Goal: Navigation & Orientation: Find specific page/section

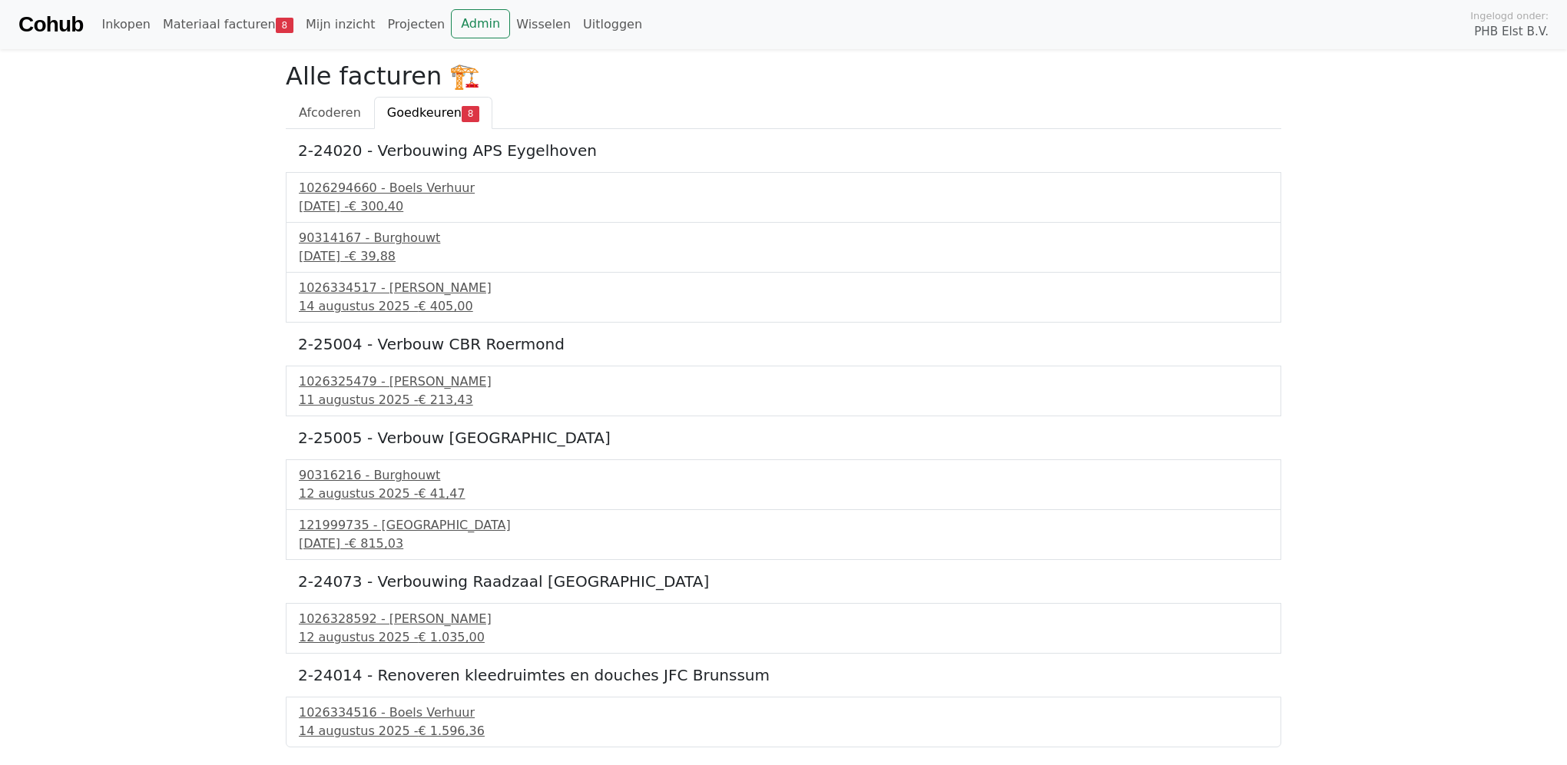
click at [45, 15] on link "Cohub" at bounding box center [50, 24] width 65 height 37
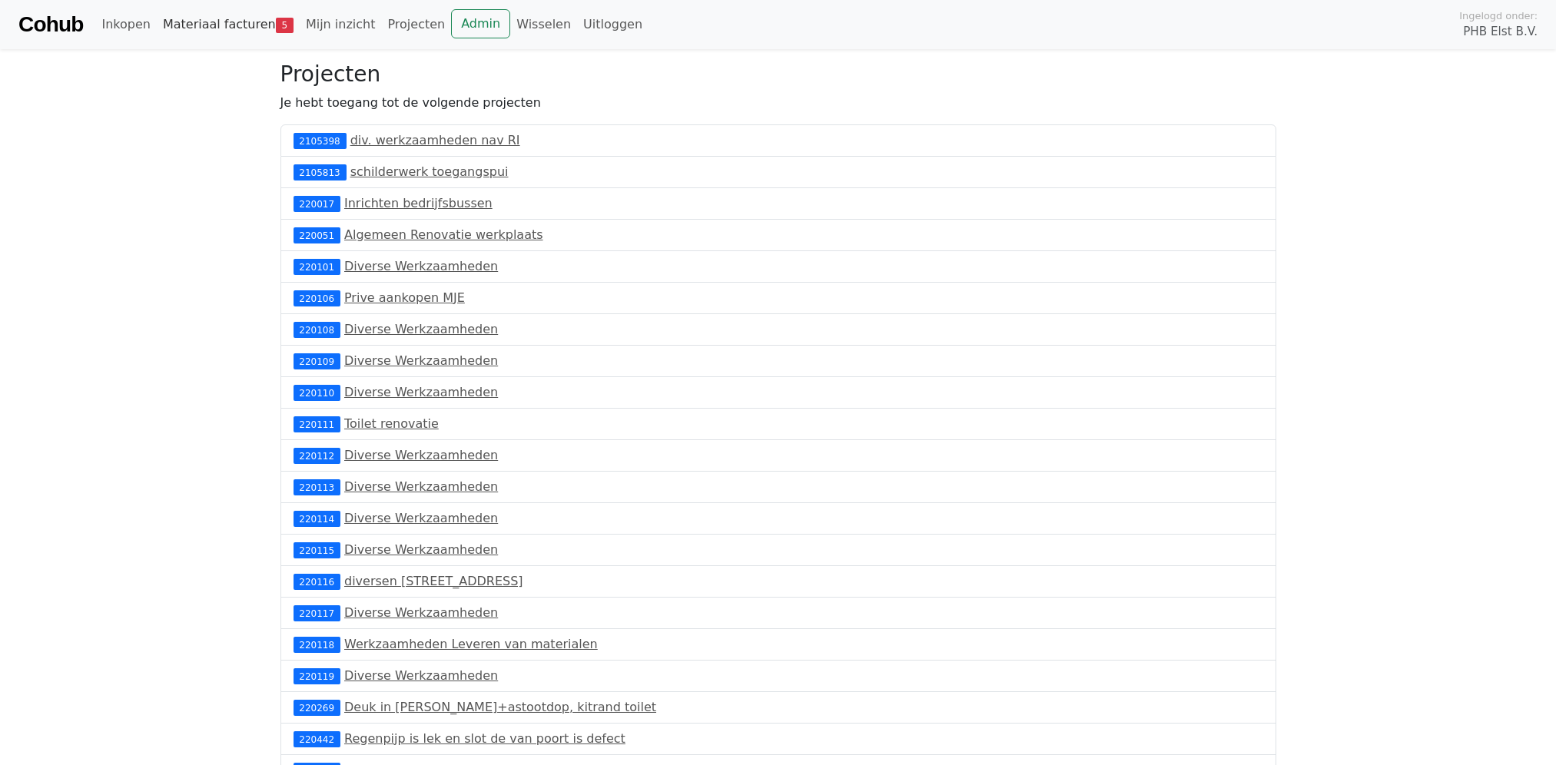
click at [243, 25] on link "Materiaal facturen 5" at bounding box center [228, 24] width 143 height 31
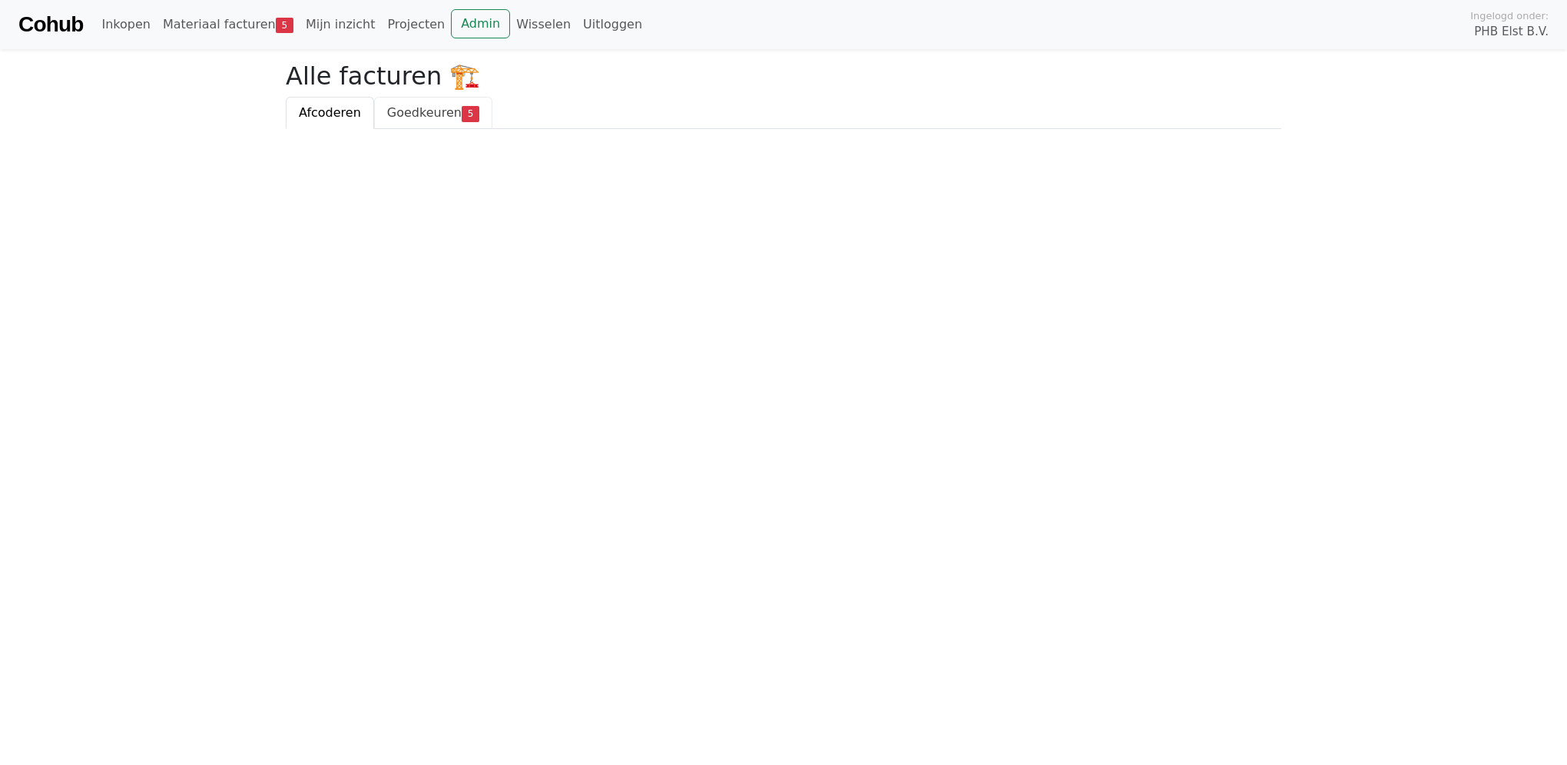
click at [430, 114] on span "Goedkeuren" at bounding box center [424, 112] width 75 height 15
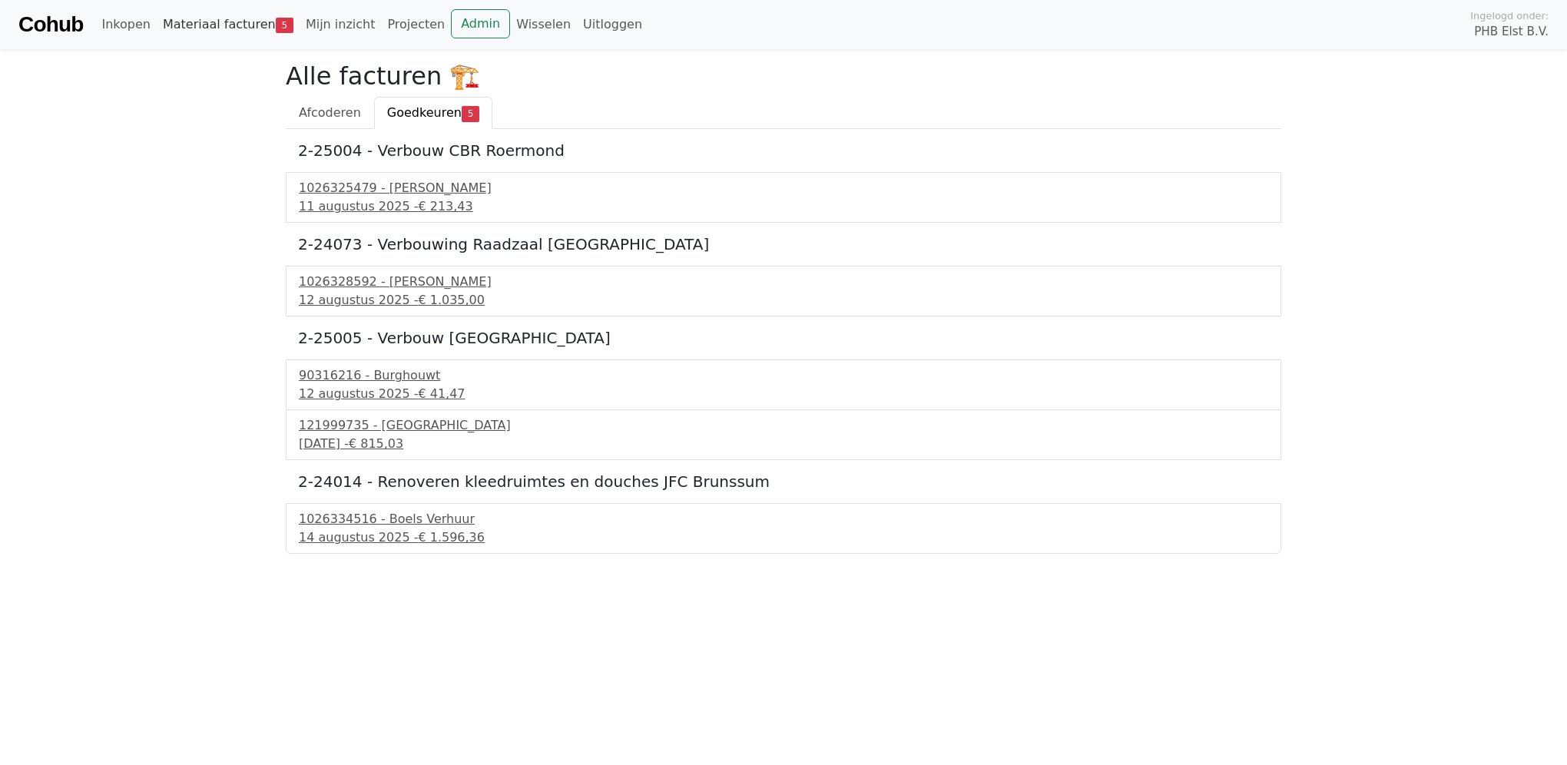
click at [235, 21] on link "Materiaal facturen 5" at bounding box center [228, 24] width 143 height 31
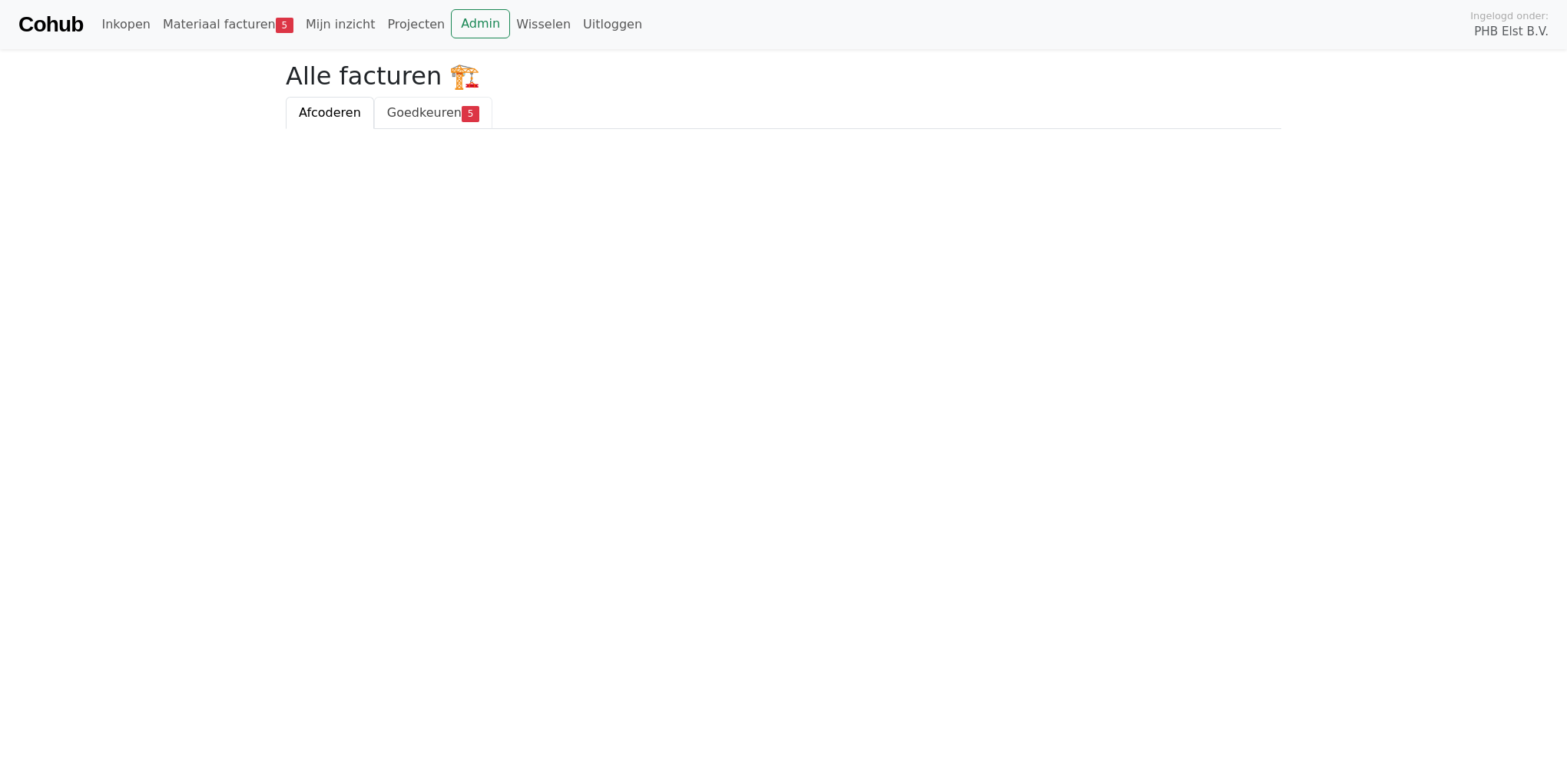
click at [397, 108] on span "Goedkeuren" at bounding box center [424, 112] width 75 height 15
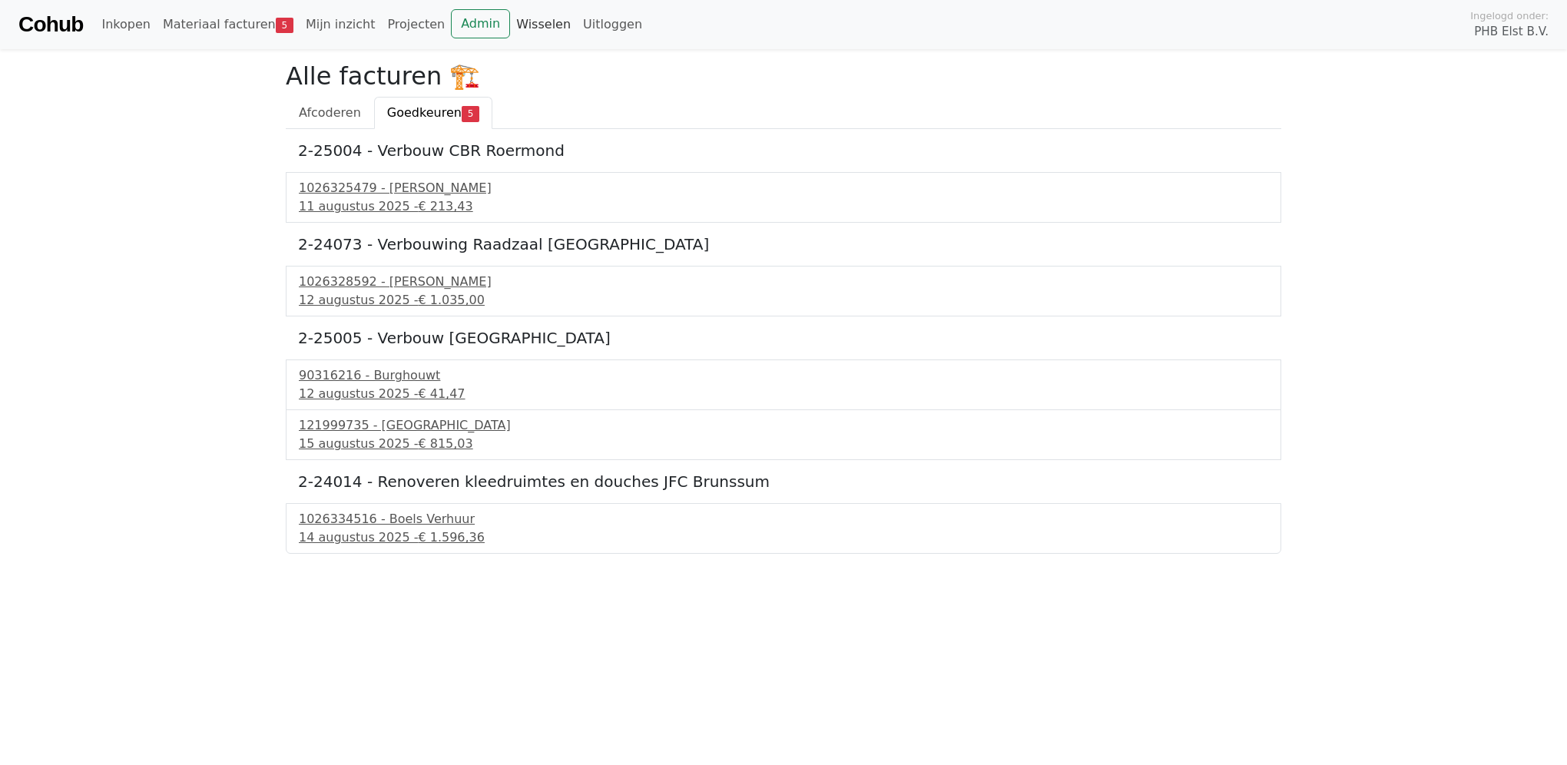
click at [510, 22] on link "Wisselen" at bounding box center [543, 24] width 67 height 31
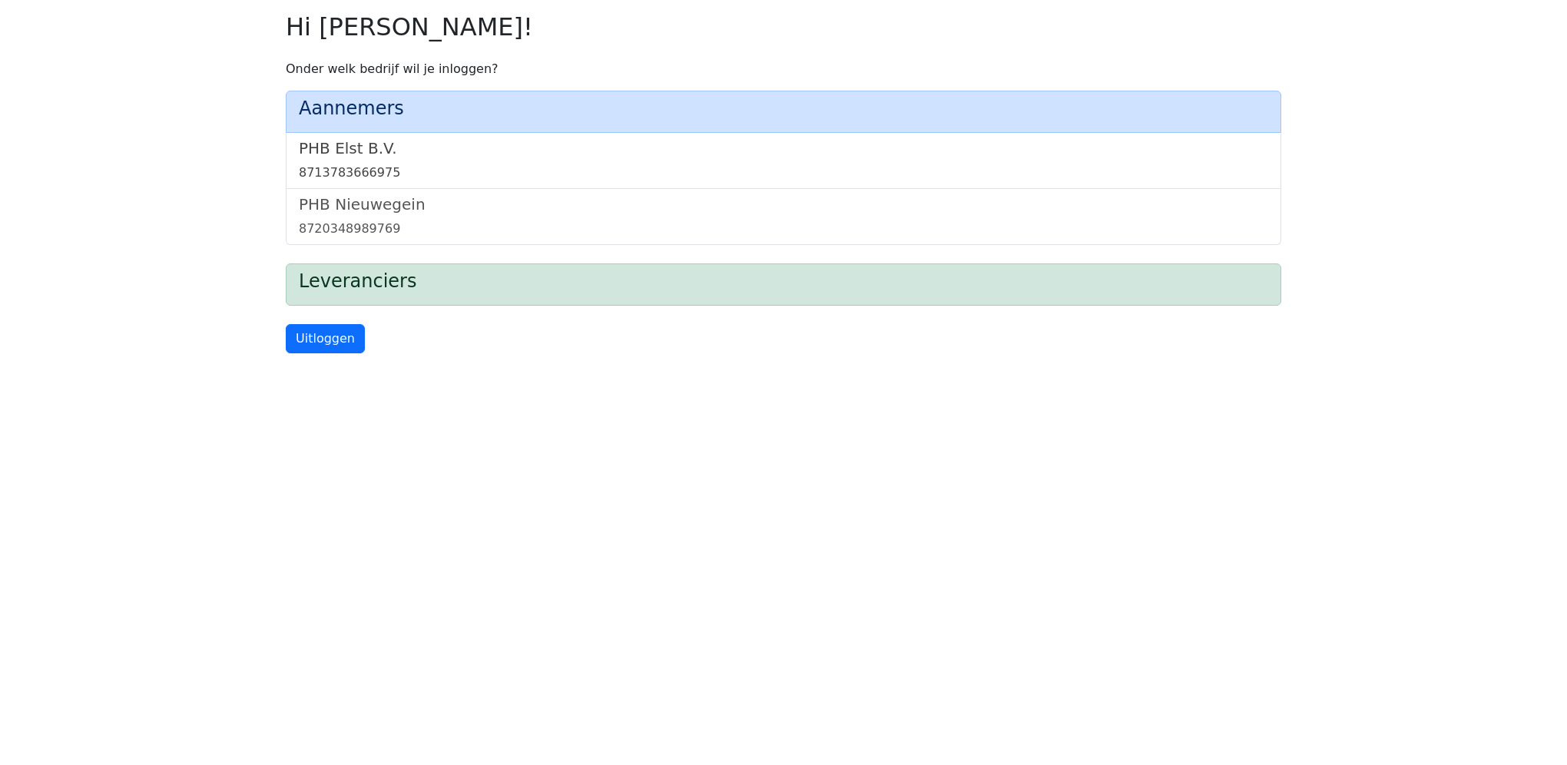
click at [333, 154] on h5 "PHB Elst B.V." at bounding box center [784, 148] width 970 height 18
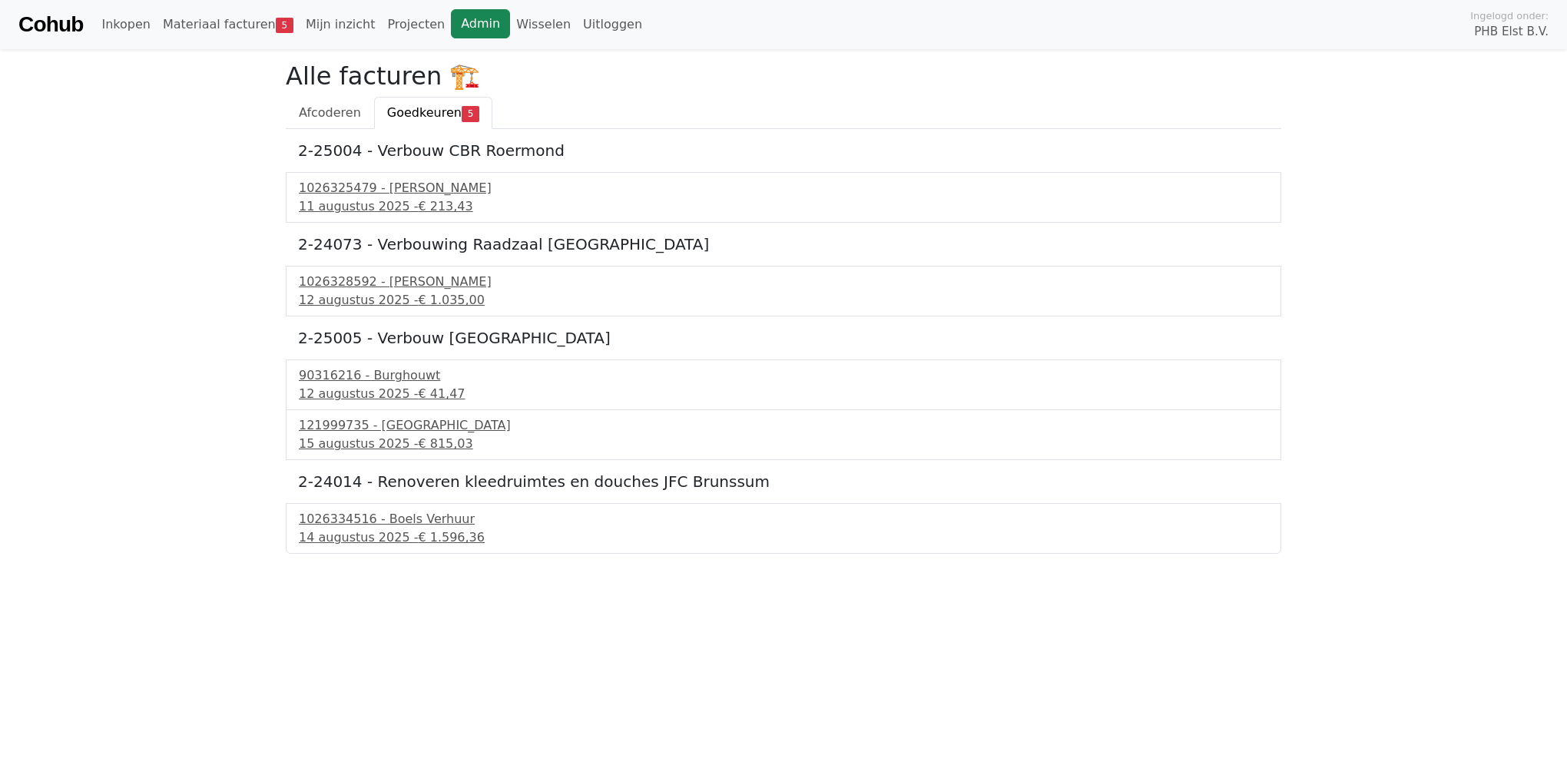
click at [457, 19] on link "Admin" at bounding box center [480, 23] width 59 height 29
click at [510, 21] on link "Wisselen" at bounding box center [543, 24] width 67 height 31
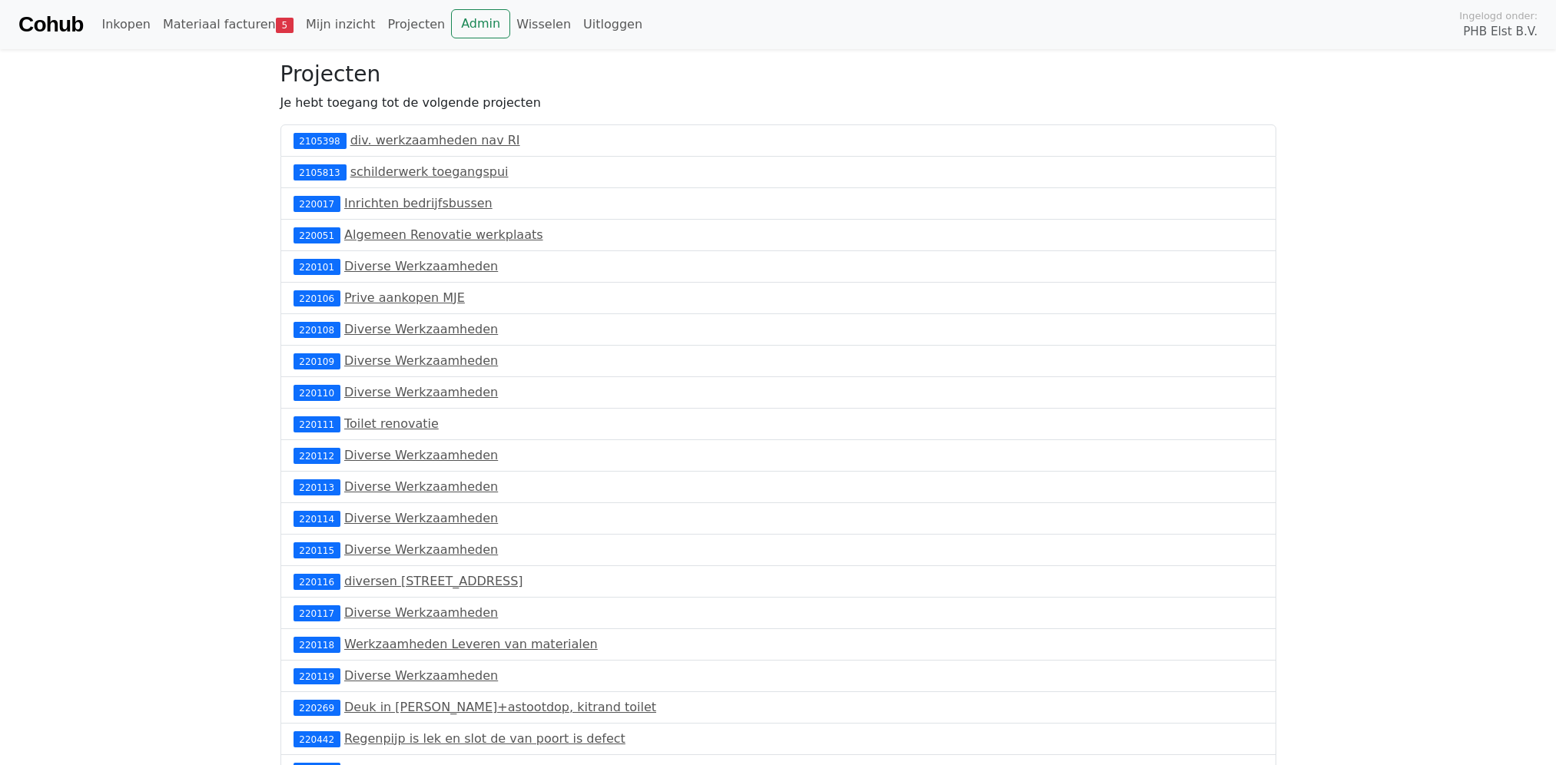
click at [69, 25] on link "Cohub" at bounding box center [50, 24] width 65 height 37
